Goal: Task Accomplishment & Management: Use online tool/utility

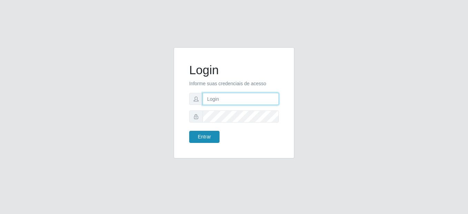
type input "mariabemais@B8"
click at [201, 135] on button "Entrar" at bounding box center [204, 137] width 30 height 12
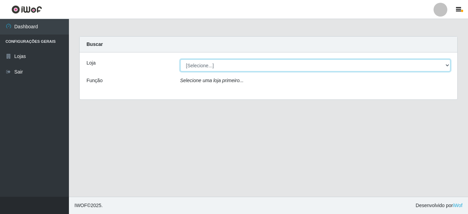
click at [206, 66] on select "[Selecione...] Bemais Supermercados - B8 Valentina" at bounding box center [315, 65] width 271 height 12
select select "413"
click at [180, 59] on select "[Selecione...] Bemais Supermercados - B8 Valentina" at bounding box center [315, 65] width 271 height 12
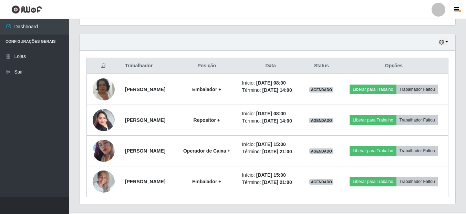
scroll to position [161, 0]
